Goal: Task Accomplishment & Management: Manage account settings

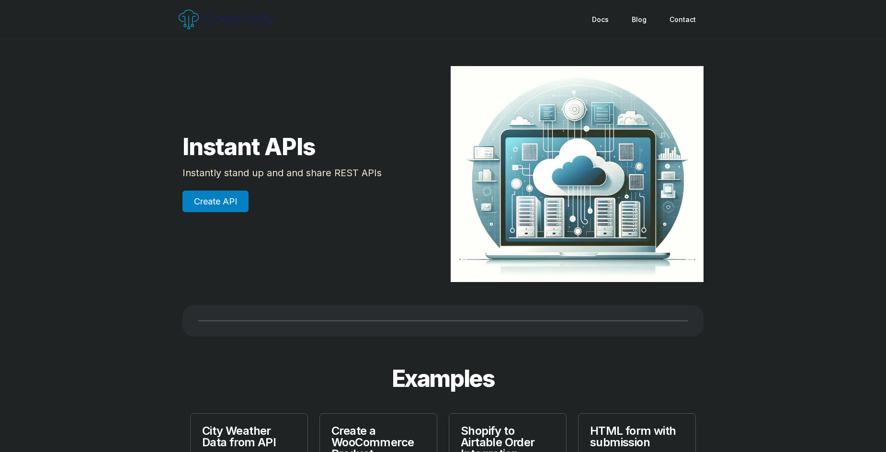
click at [187, 197] on link "Create API" at bounding box center [216, 202] width 66 height 22
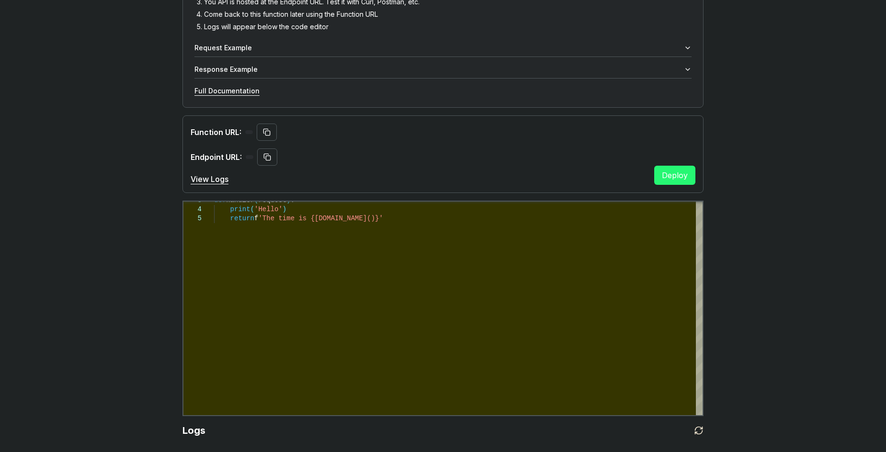
scroll to position [235, 0]
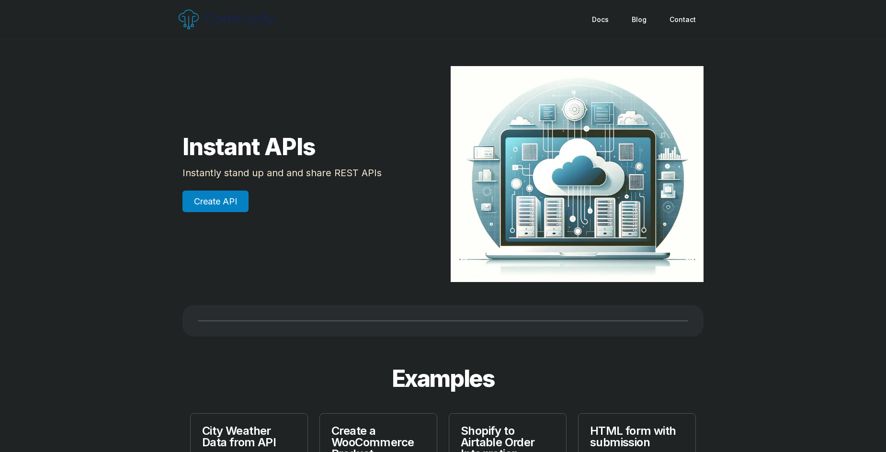
scroll to position [192, 0]
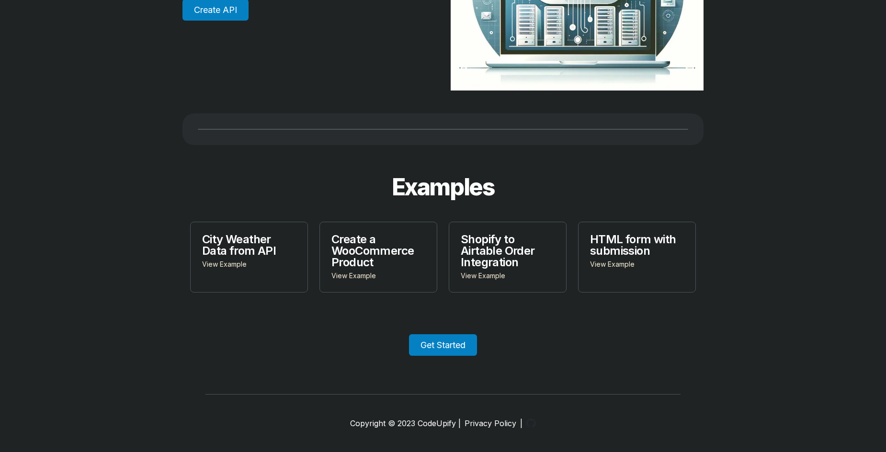
click at [448, 344] on link "Get Started" at bounding box center [443, 345] width 68 height 22
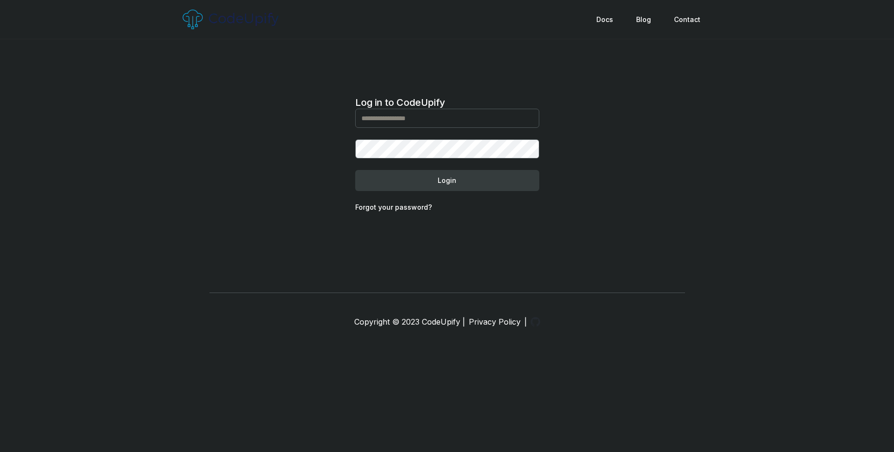
click at [246, 18] on img at bounding box center [231, 20] width 96 height 20
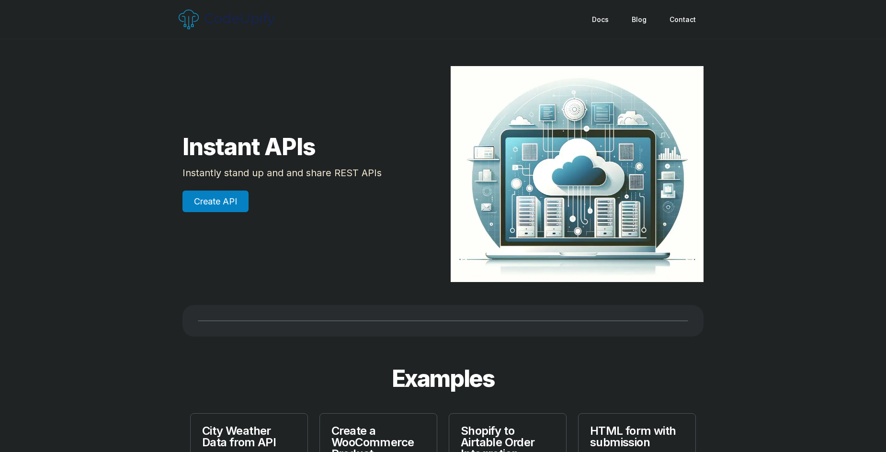
click at [206, 195] on link "Create API" at bounding box center [216, 202] width 66 height 22
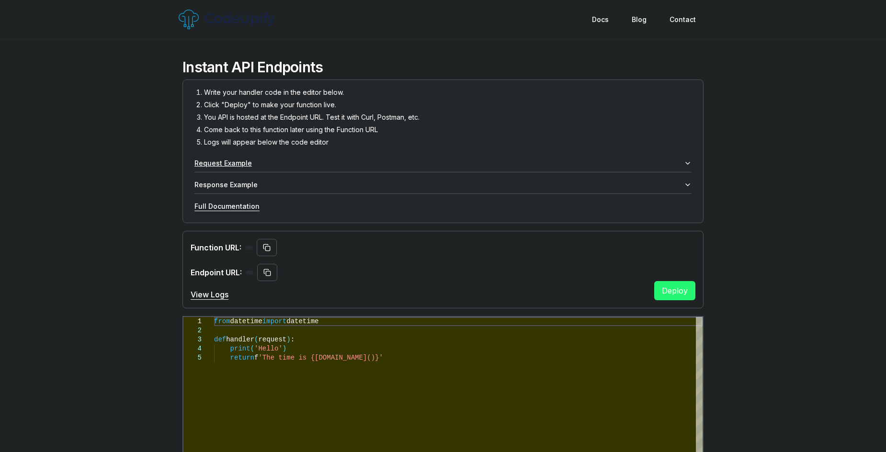
click at [258, 163] on button "Request Example" at bounding box center [443, 163] width 497 height 17
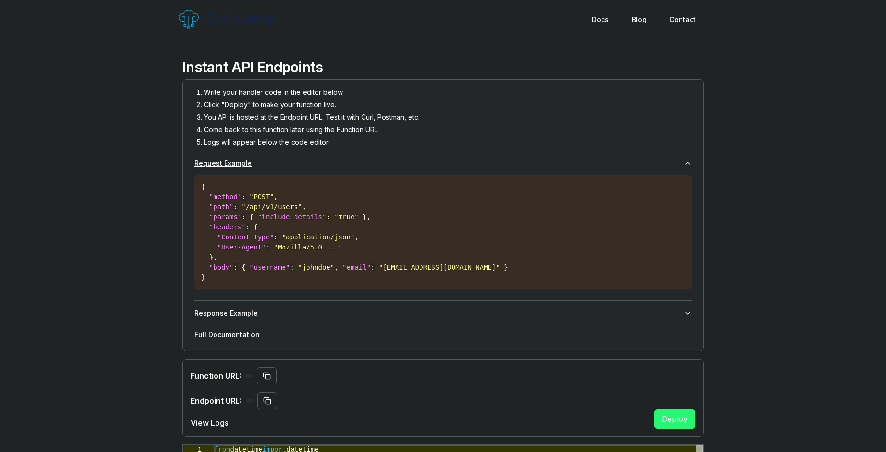
click at [258, 163] on button "Request Example" at bounding box center [443, 163] width 497 height 17
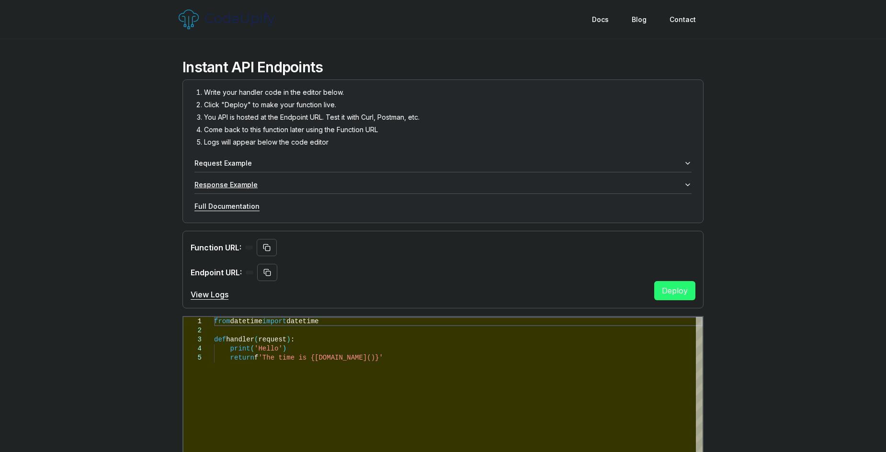
click at [348, 178] on button "Response Example" at bounding box center [443, 184] width 497 height 17
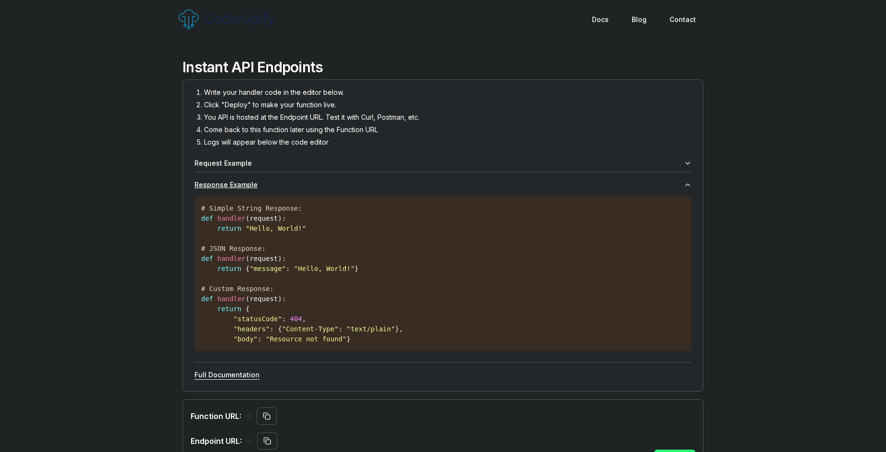
click at [348, 178] on button "Response Example" at bounding box center [443, 184] width 497 height 17
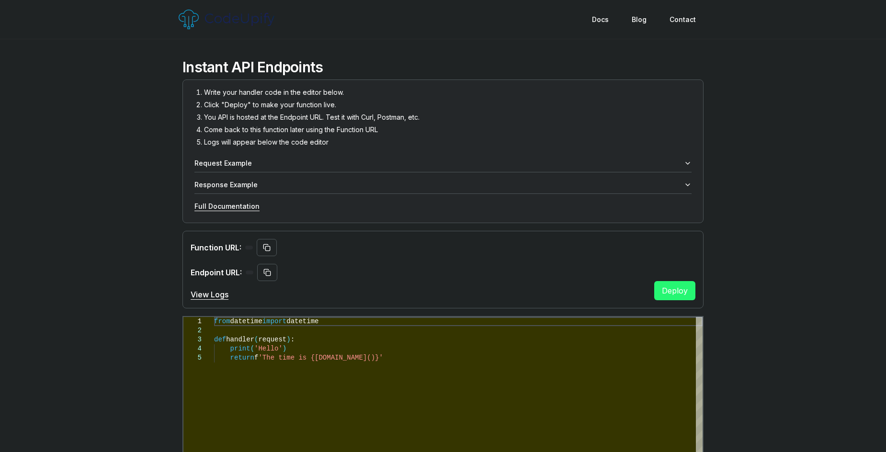
click at [347, 205] on div "Full Documentation" at bounding box center [443, 207] width 497 height 10
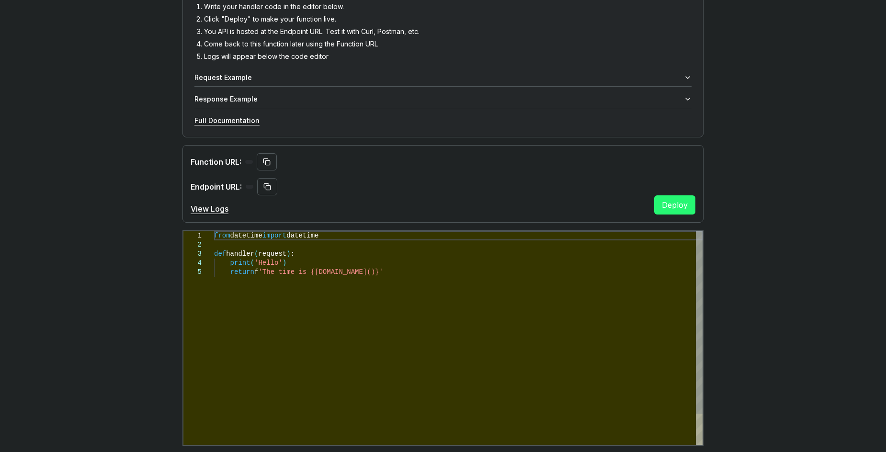
scroll to position [96, 0]
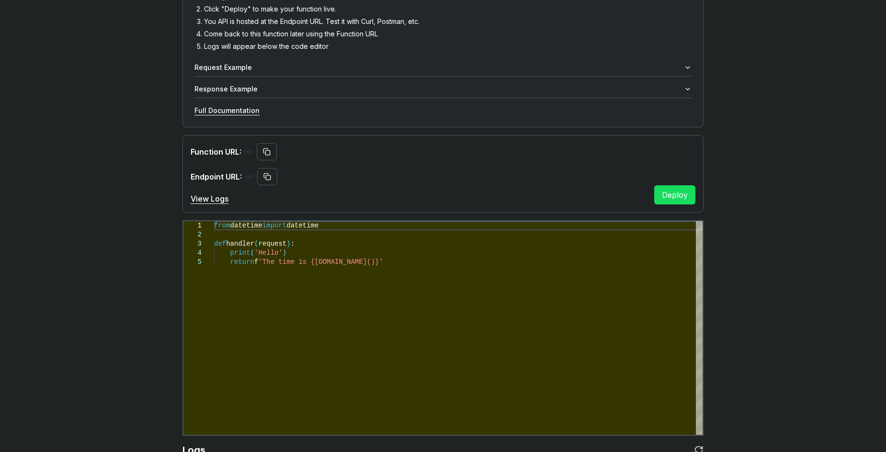
click at [669, 195] on button "Deploy" at bounding box center [674, 194] width 41 height 19
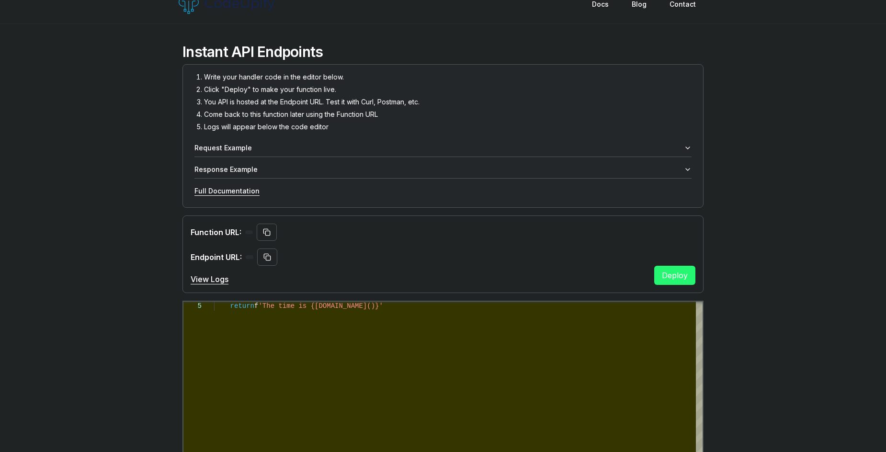
scroll to position [0, 0]
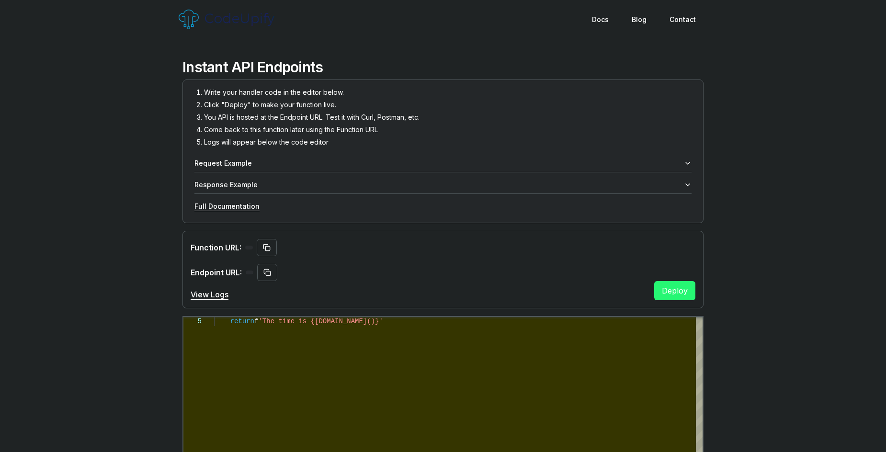
click at [639, 21] on link "Blog" at bounding box center [639, 19] width 38 height 17
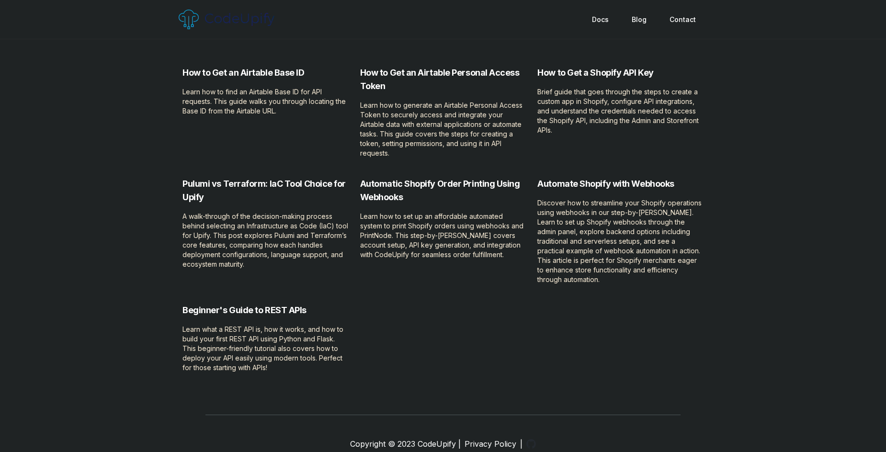
click at [439, 74] on p "How to Get an Airtable Personal Access Token" at bounding box center [443, 79] width 166 height 27
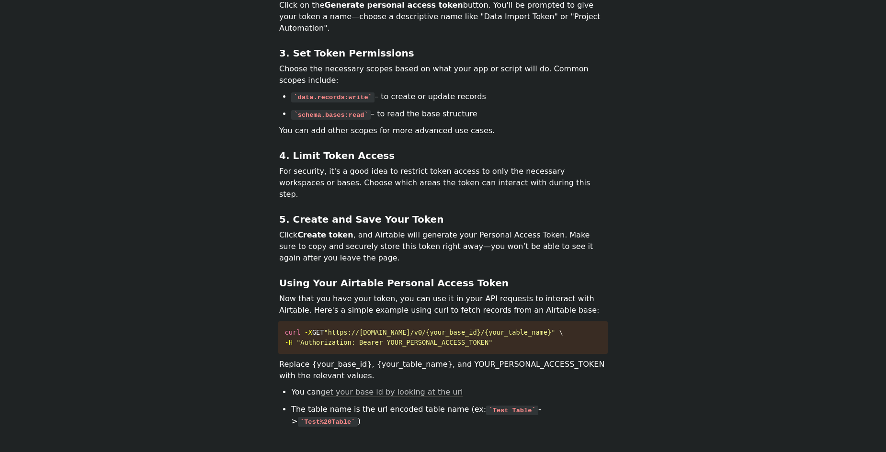
scroll to position [479, 0]
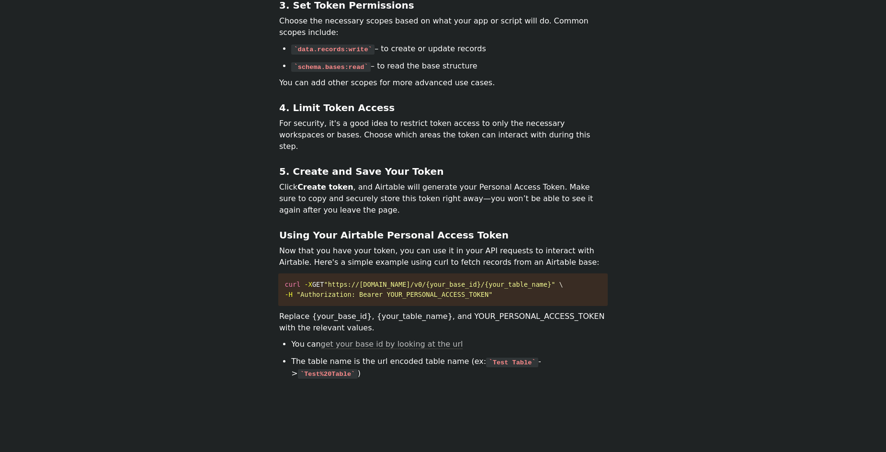
drag, startPoint x: 615, startPoint y: 241, endPoint x: 622, endPoint y: 241, distance: 7.7
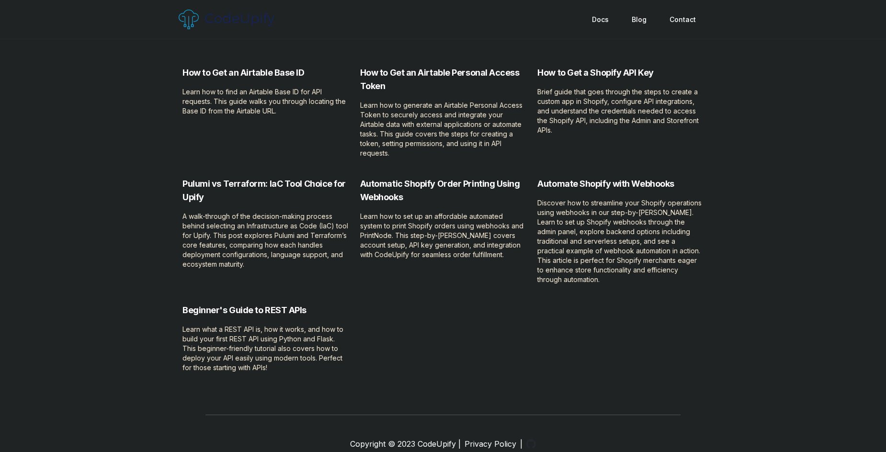
click at [669, 20] on link "Contact" at bounding box center [682, 19] width 49 height 17
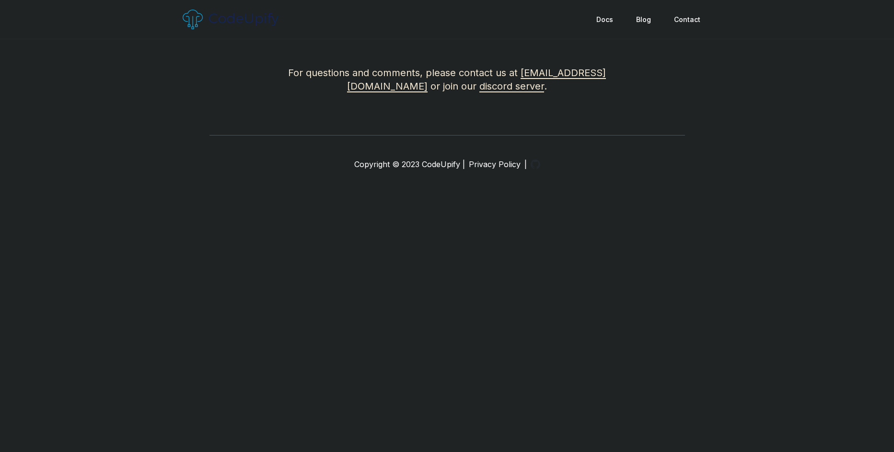
click at [602, 27] on link "Docs" at bounding box center [605, 19] width 40 height 17
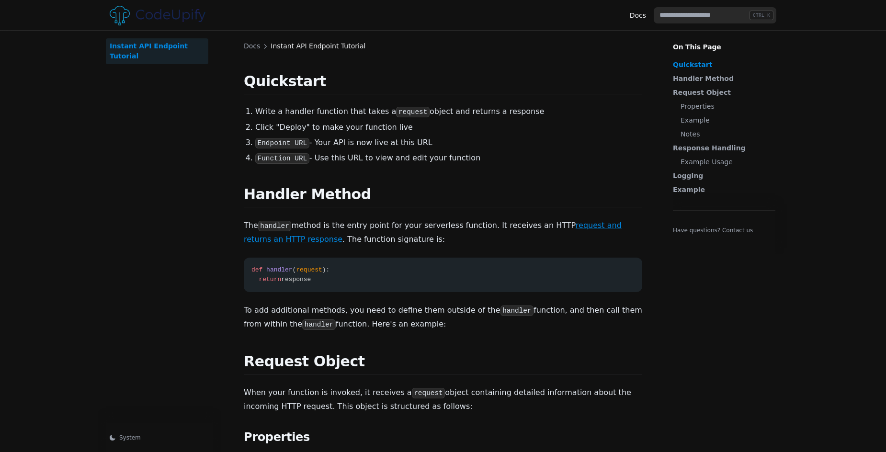
click at [152, 43] on link "Instant API Endpoint Tutorial" at bounding box center [157, 51] width 103 height 26
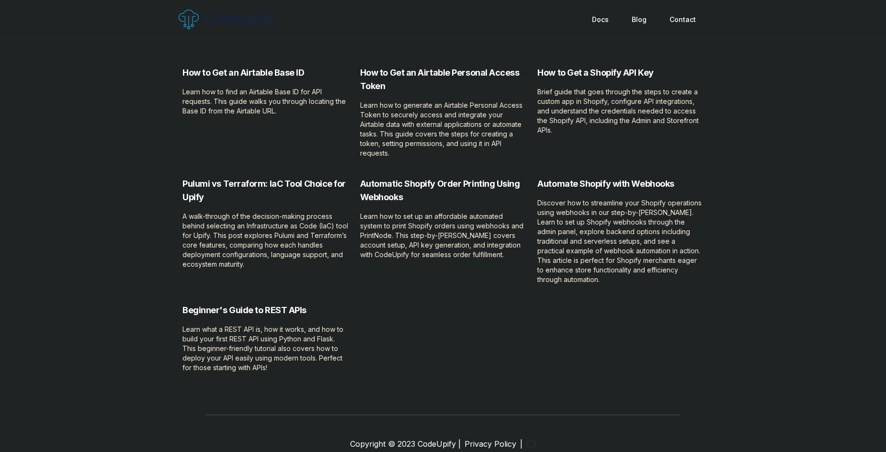
drag, startPoint x: 598, startPoint y: 71, endPoint x: 593, endPoint y: 70, distance: 5.4
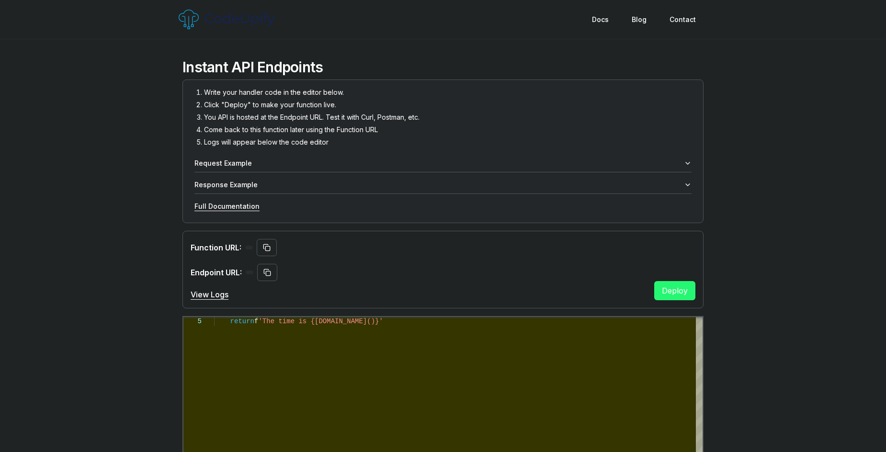
click at [172, 6] on div "Docs Blog Contact" at bounding box center [443, 19] width 552 height 39
click at [185, 18] on img at bounding box center [227, 20] width 96 height 20
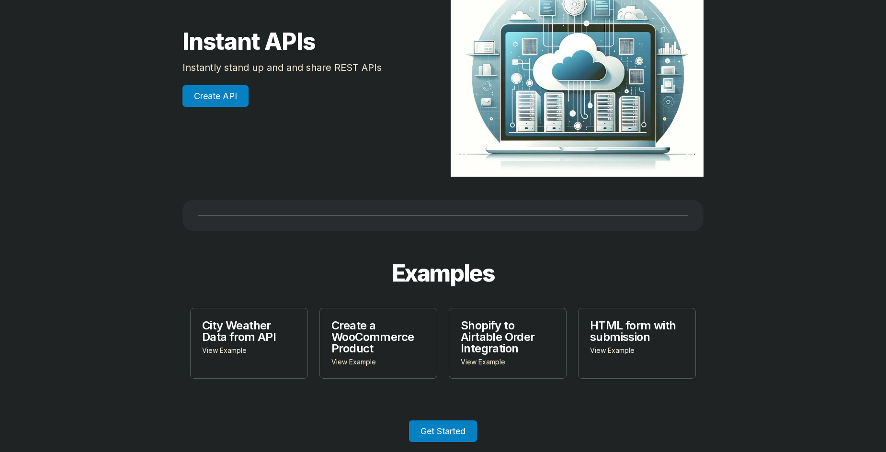
scroll to position [192, 0]
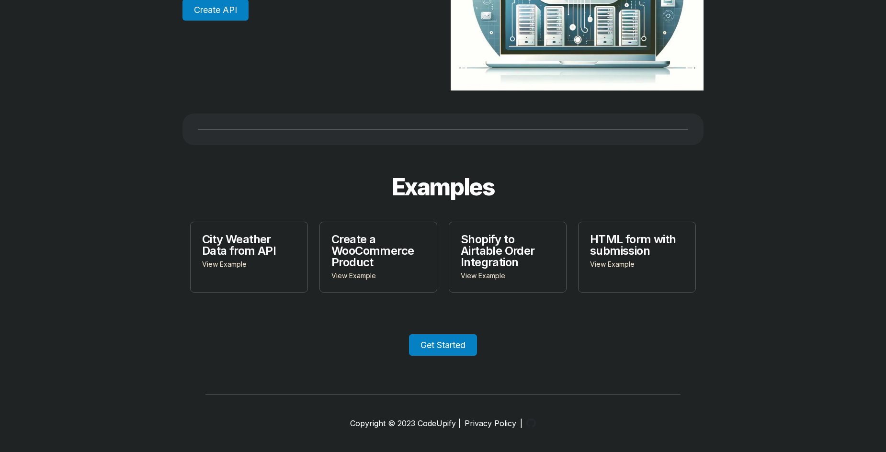
click at [468, 339] on link "Get Started" at bounding box center [443, 345] width 68 height 22
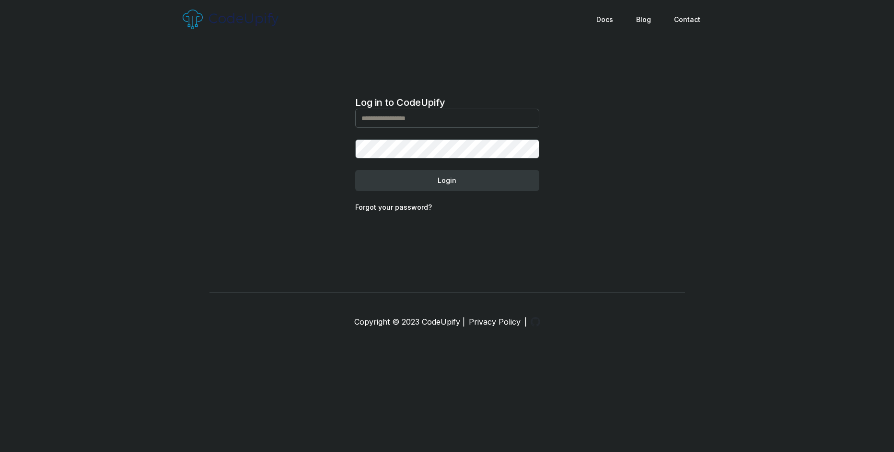
click at [440, 186] on button "Login" at bounding box center [447, 180] width 184 height 21
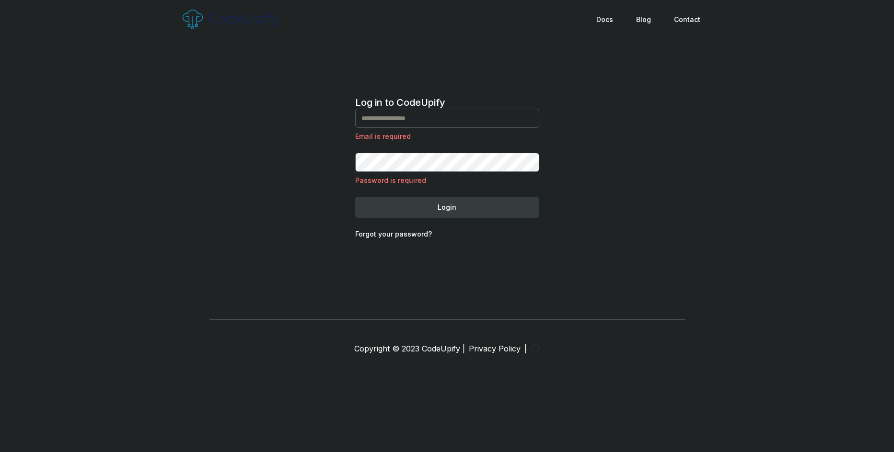
click at [397, 237] on link "Forgot your password?" at bounding box center [393, 234] width 77 height 8
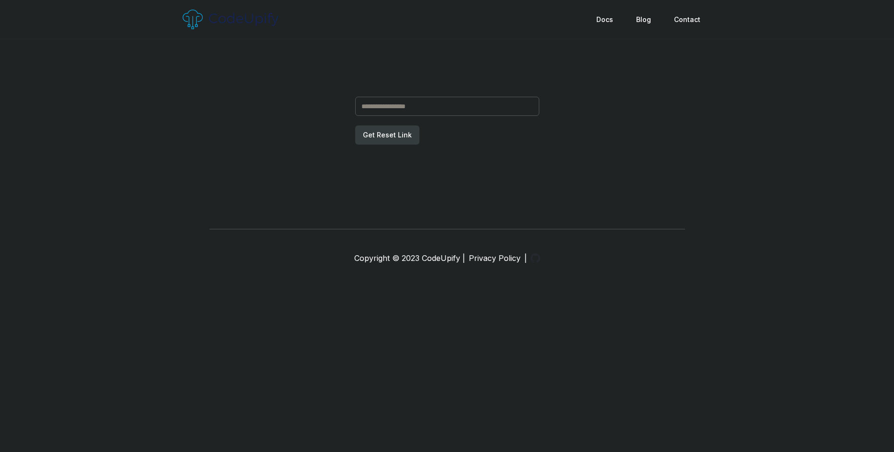
click at [454, 114] on input at bounding box center [447, 106] width 184 height 19
type input "**********"
click at [397, 139] on button "Get Reset Link" at bounding box center [387, 135] width 64 height 19
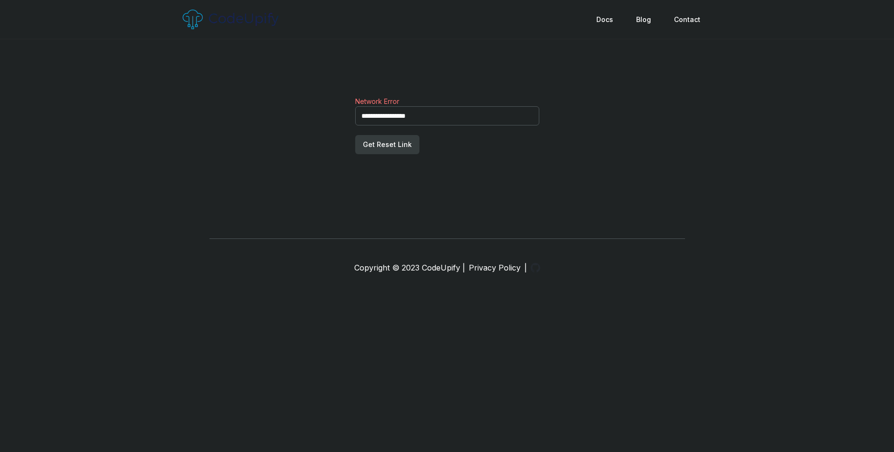
click at [182, 19] on div "Docs Blog Contact" at bounding box center [447, 19] width 552 height 39
click at [231, 18] on img at bounding box center [231, 20] width 96 height 20
